Goal: Information Seeking & Learning: Learn about a topic

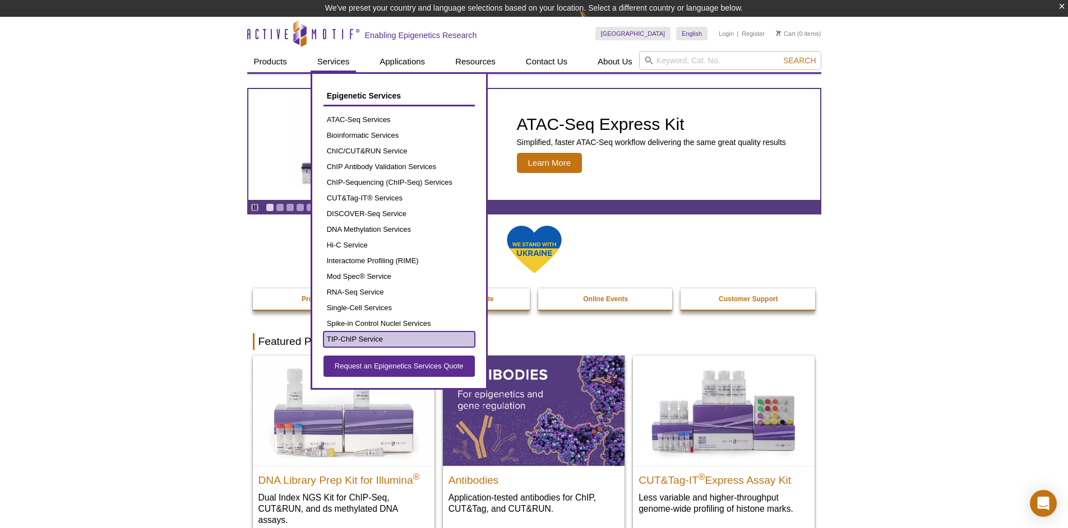
click at [342, 342] on link "TIP-ChIP Service" at bounding box center [398, 340] width 151 height 16
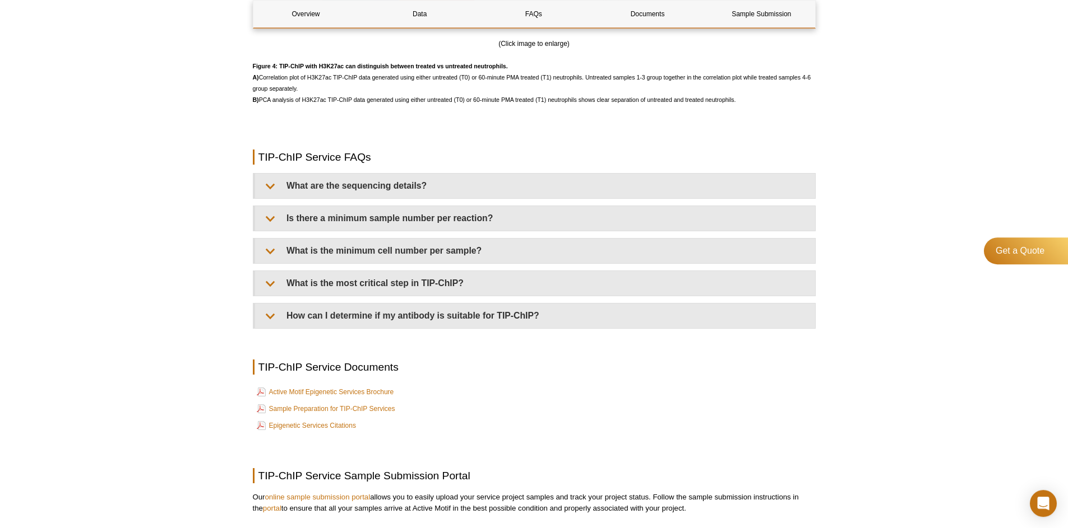
scroll to position [2578, 0]
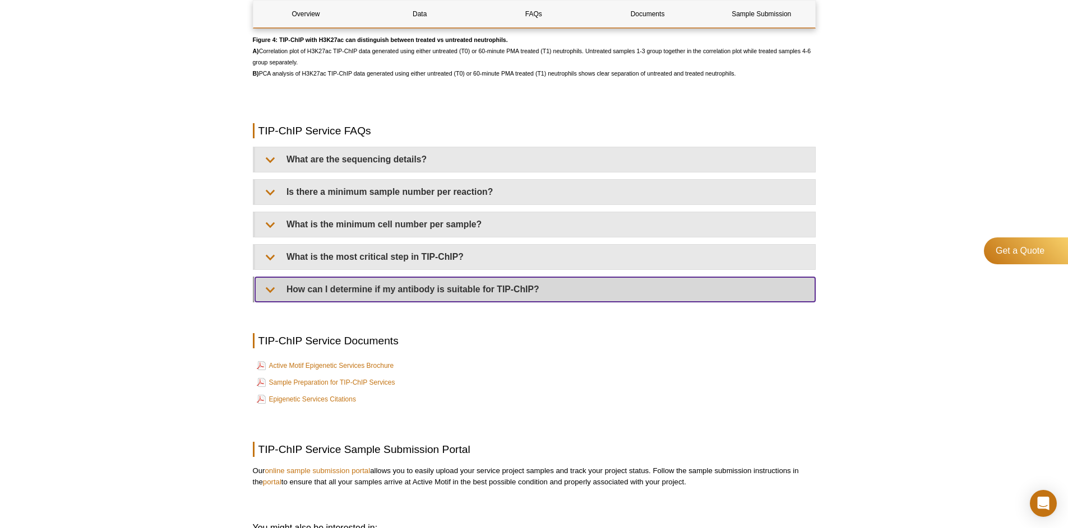
click at [735, 299] on summary "How can I determine if my antibody is suitable for TIP-ChIP?" at bounding box center [535, 289] width 560 height 25
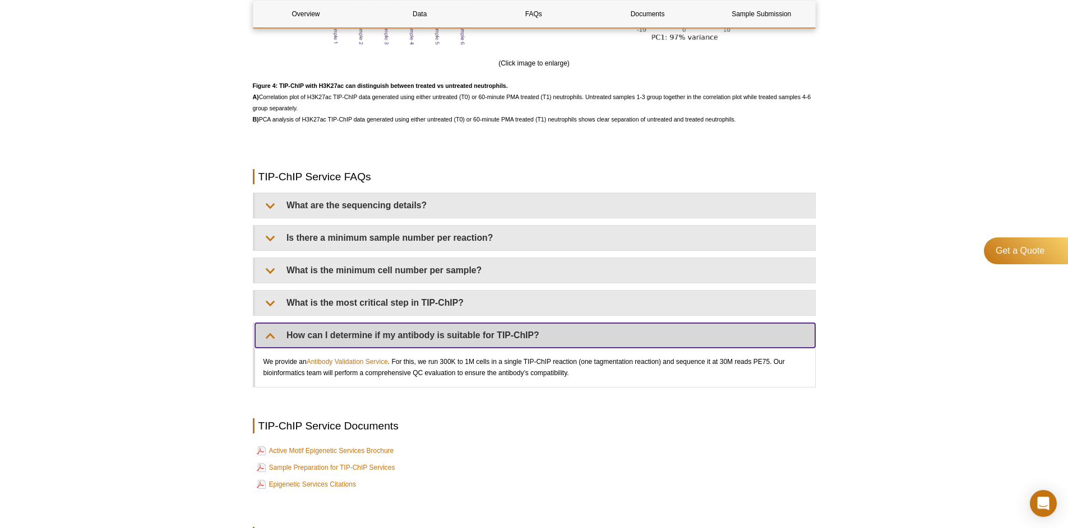
scroll to position [2525, 0]
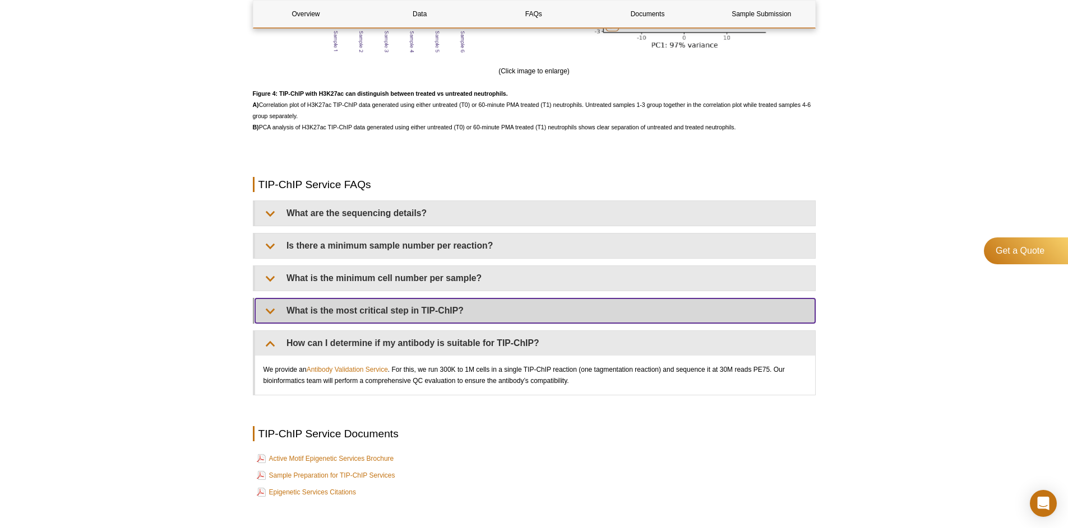
click at [488, 304] on summary "What is the most critical step in TIP-ChIP?" at bounding box center [535, 311] width 560 height 25
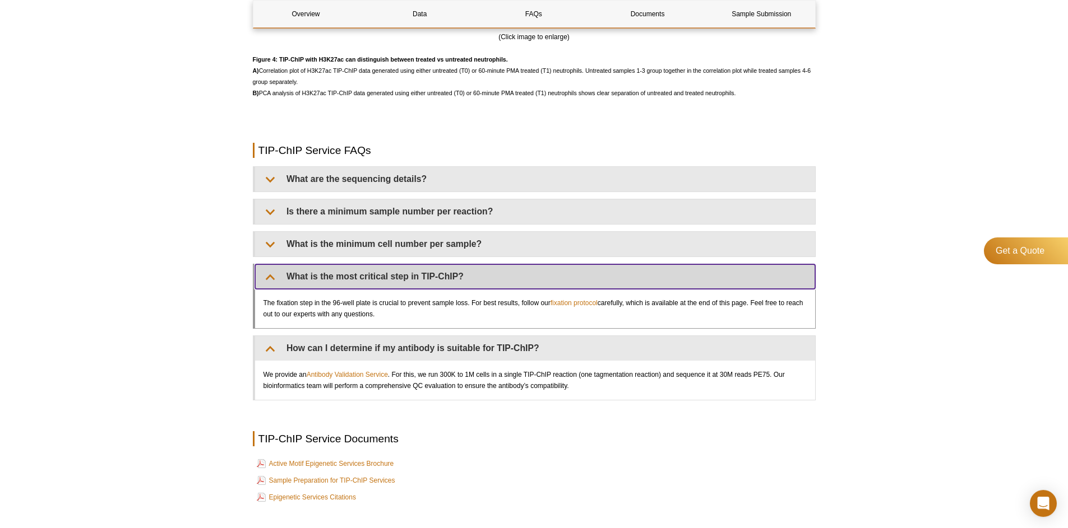
scroll to position [2569, 0]
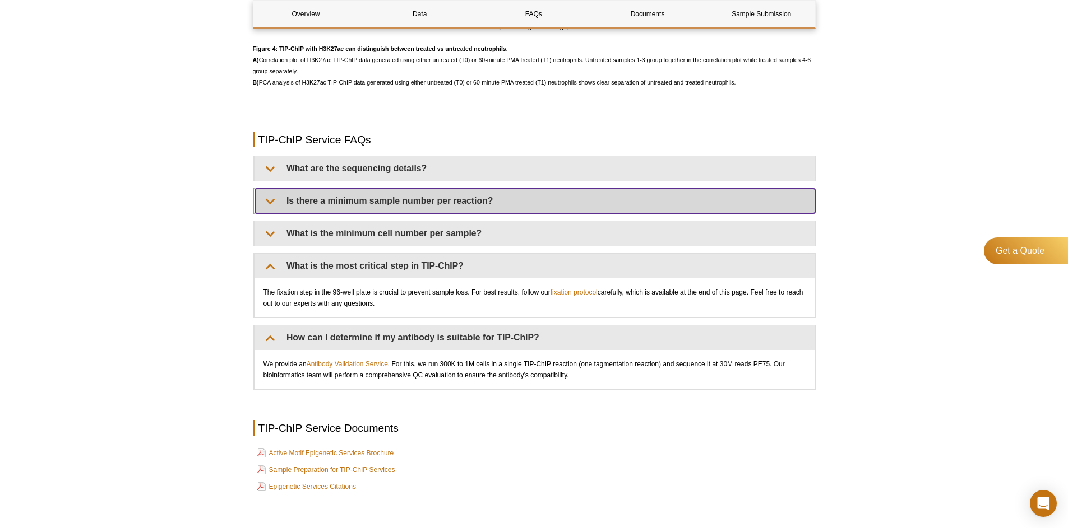
click at [454, 208] on summary "Is there a minimum sample number per reaction?" at bounding box center [535, 201] width 560 height 25
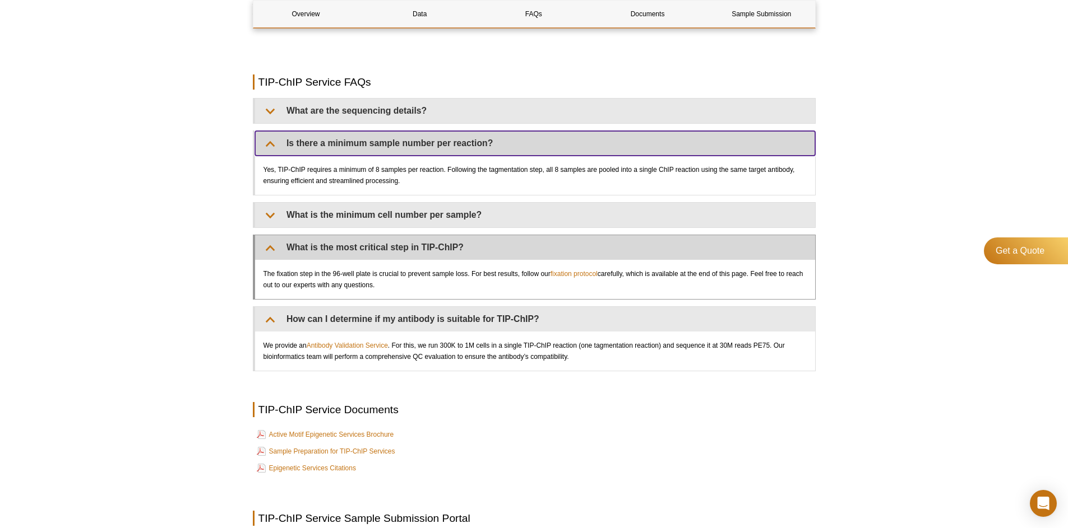
scroll to position [2650, 0]
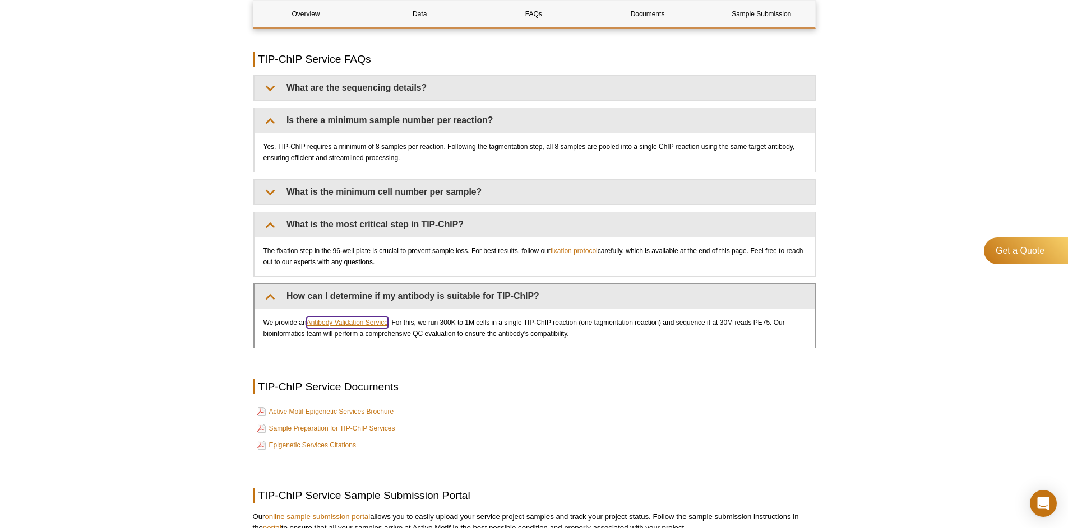
click at [354, 327] on link "Antibody Validation Service" at bounding box center [347, 322] width 81 height 11
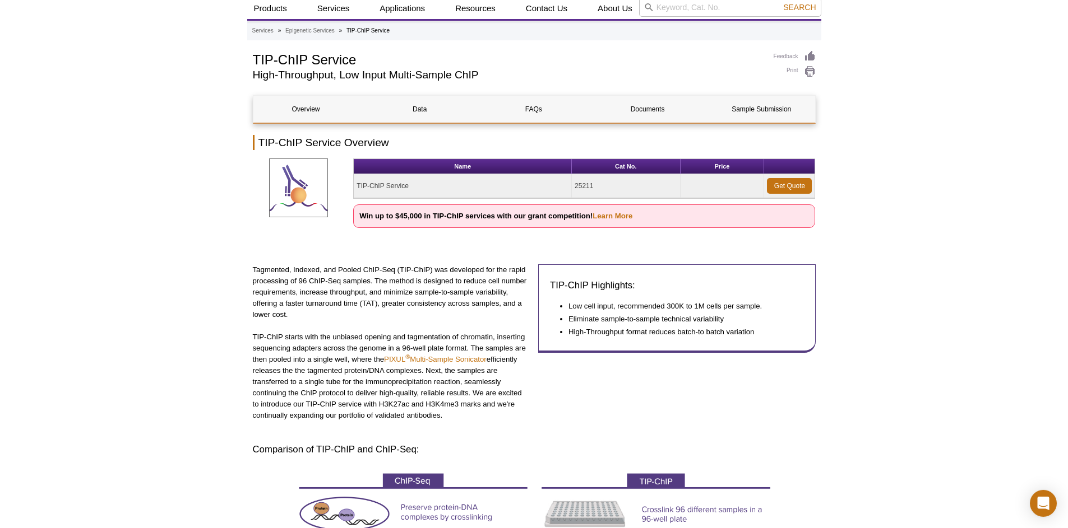
scroll to position [0, 0]
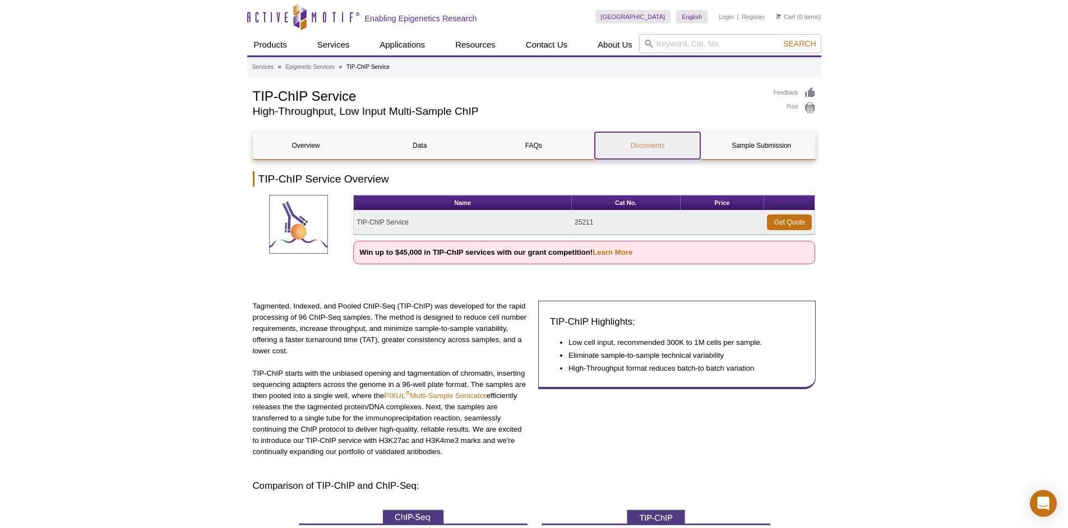
click at [653, 137] on link "Documents" at bounding box center [647, 145] width 105 height 27
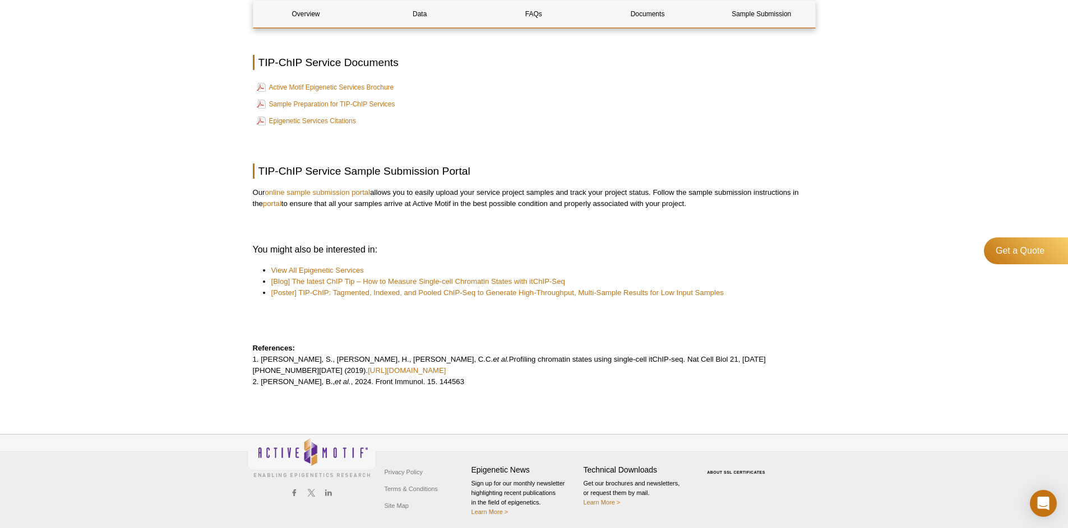
click at [653, 138] on p at bounding box center [534, 135] width 563 height 11
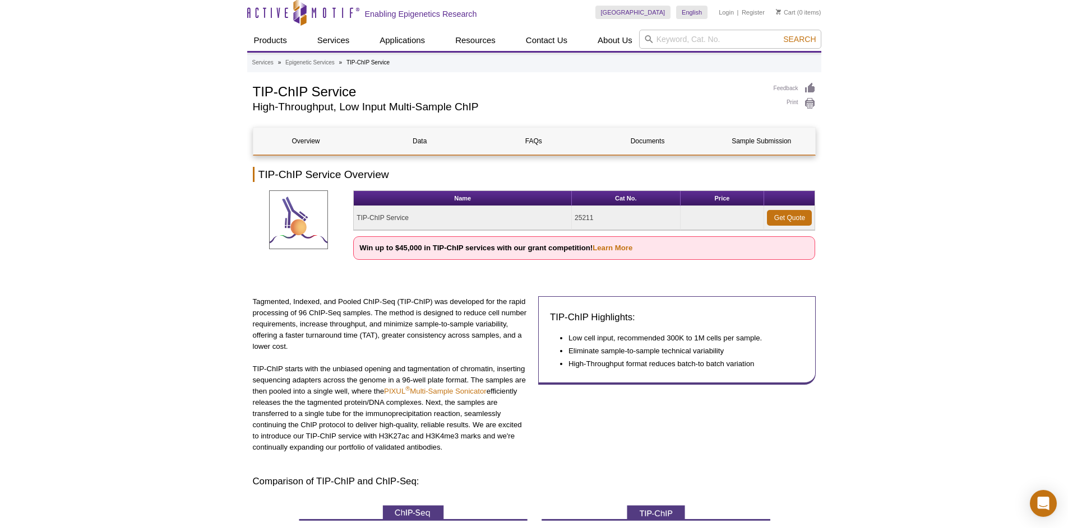
scroll to position [0, 0]
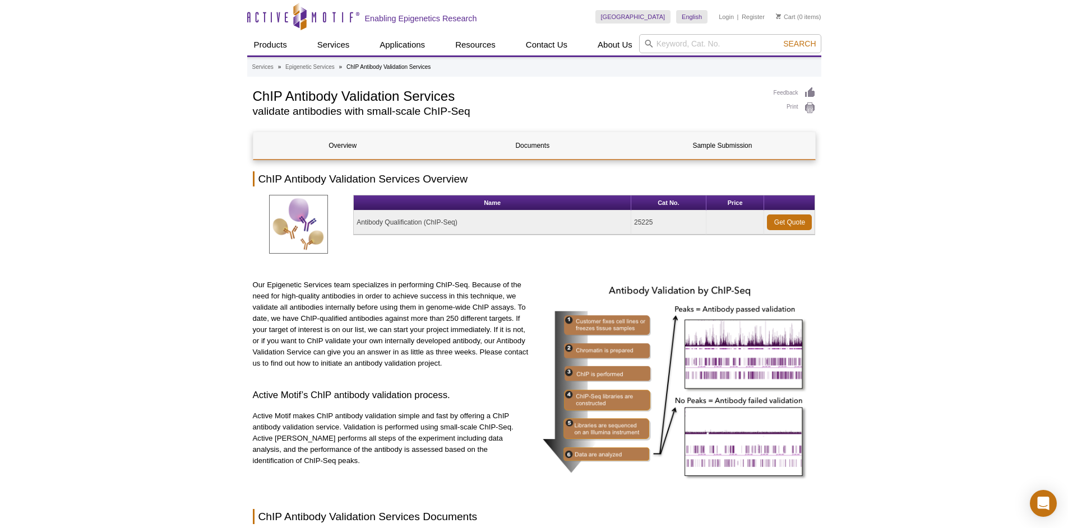
click at [189, 131] on div "Active Motif Logo Enabling Epigenetics Research 0 Search Skip to content Active…" at bounding box center [534, 473] width 1068 height 947
